Goal: Task Accomplishment & Management: Manage account settings

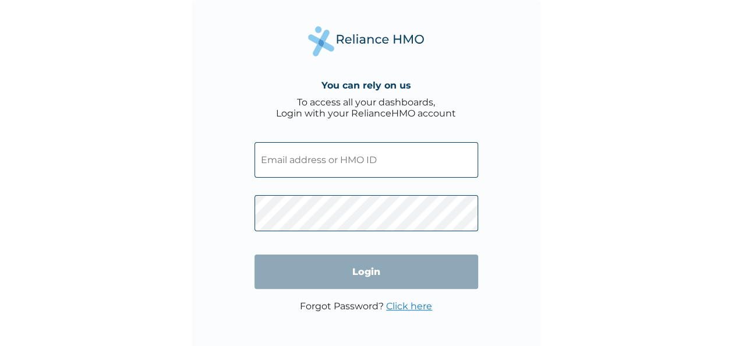
click at [323, 168] on input "text" at bounding box center [367, 160] width 224 height 36
click at [354, 160] on input "text" at bounding box center [367, 160] width 224 height 36
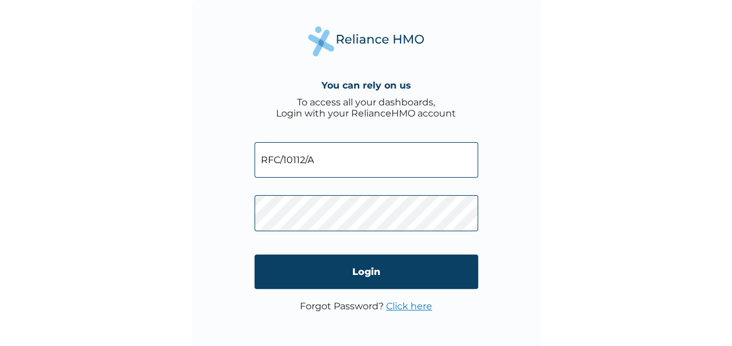
type input "RFC/10112/A"
click at [576, 268] on div "You can rely on us To access all your dashboards, Login with your RelianceHMO a…" at bounding box center [366, 173] width 732 height 346
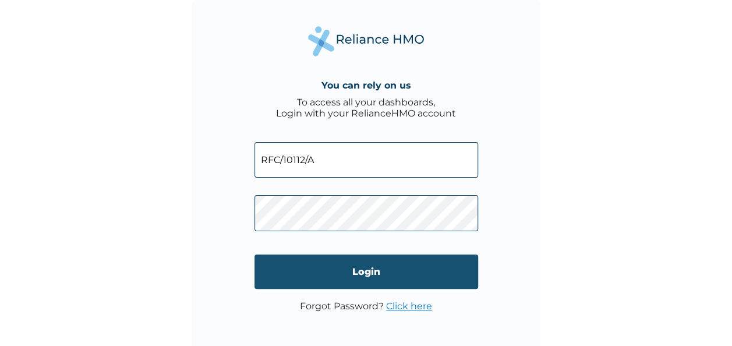
click at [438, 277] on input "Login" at bounding box center [367, 272] width 224 height 34
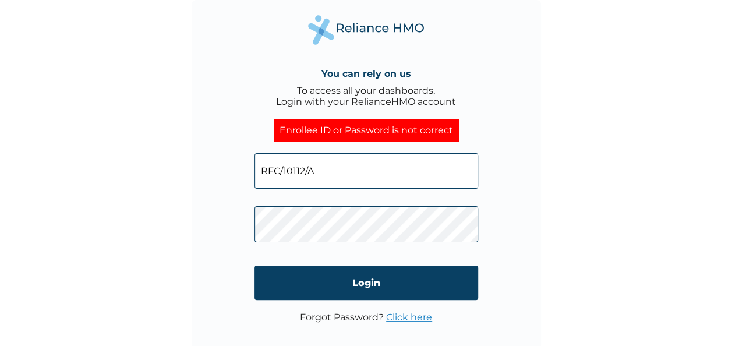
click at [333, 178] on input "RFC/10112/A" at bounding box center [367, 171] width 224 height 36
type input "arafat.idris@getreliancehealth.com"
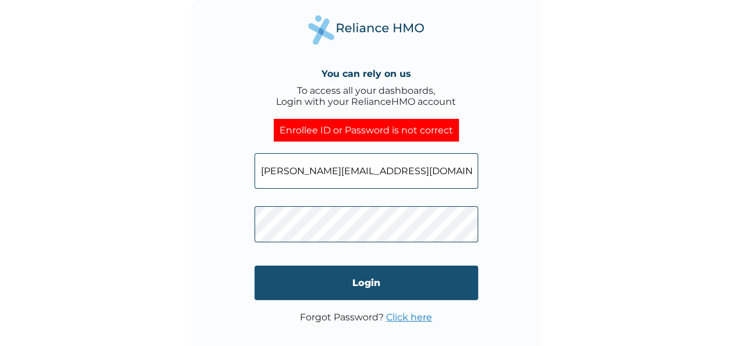
click at [378, 283] on input "Login" at bounding box center [367, 283] width 224 height 34
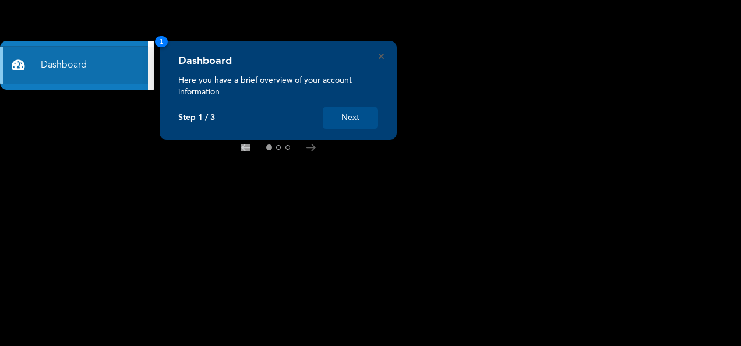
click at [359, 117] on button "Next" at bounding box center [350, 118] width 55 height 22
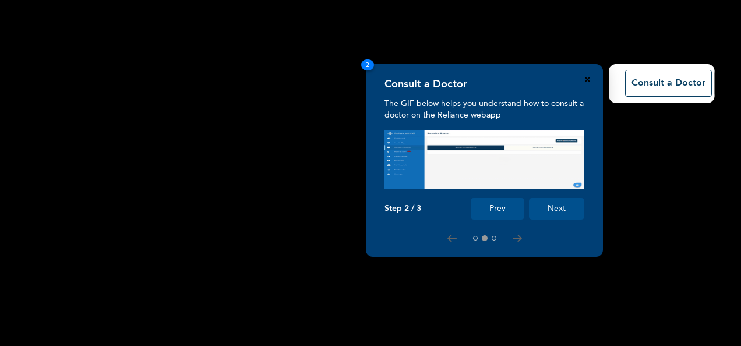
click at [588, 79] on icon "Close" at bounding box center [587, 79] width 5 height 5
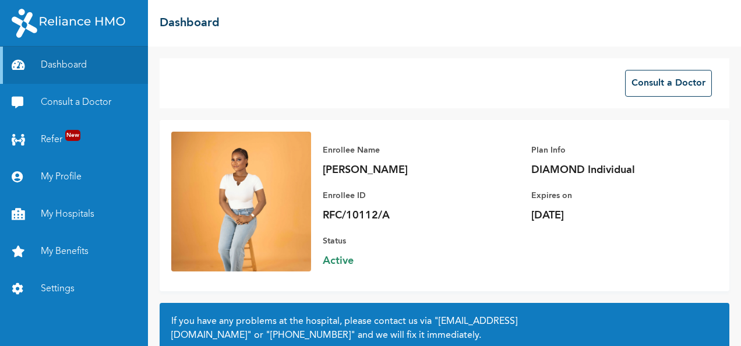
scroll to position [113, 0]
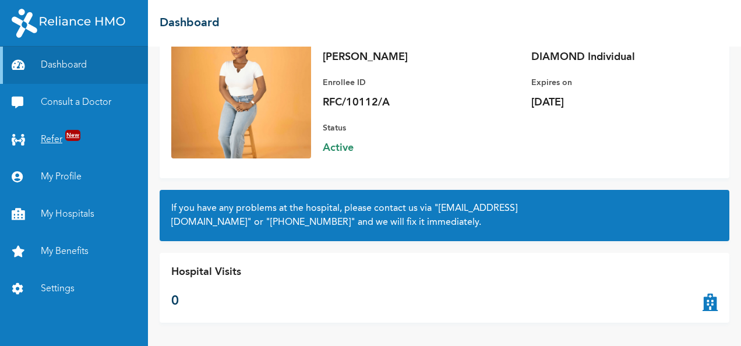
click at [62, 140] on link "Refer New" at bounding box center [74, 139] width 148 height 37
